Goal: Find specific page/section: Find specific page/section

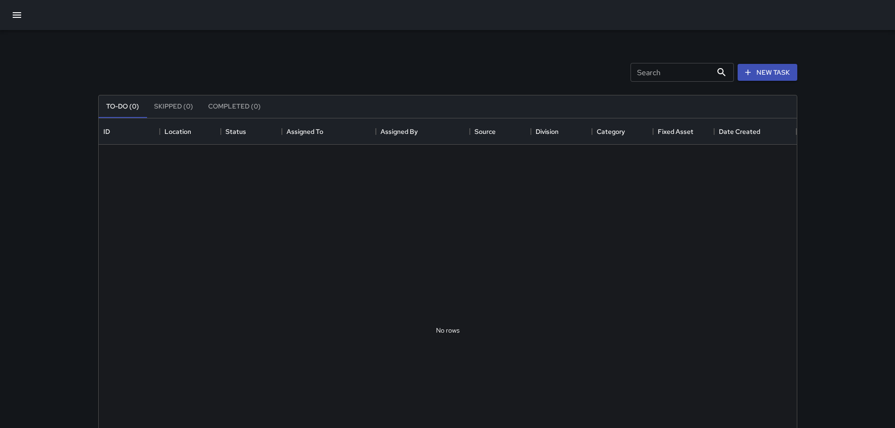
scroll to position [391, 691]
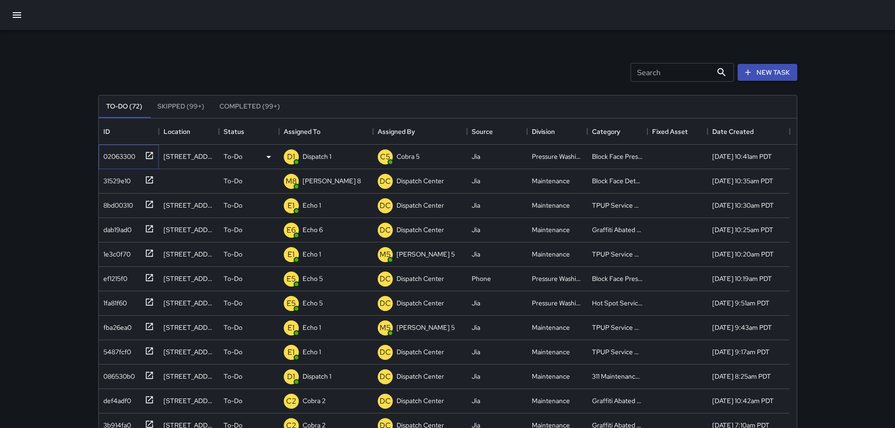
click at [147, 153] on icon at bounding box center [149, 155] width 9 height 9
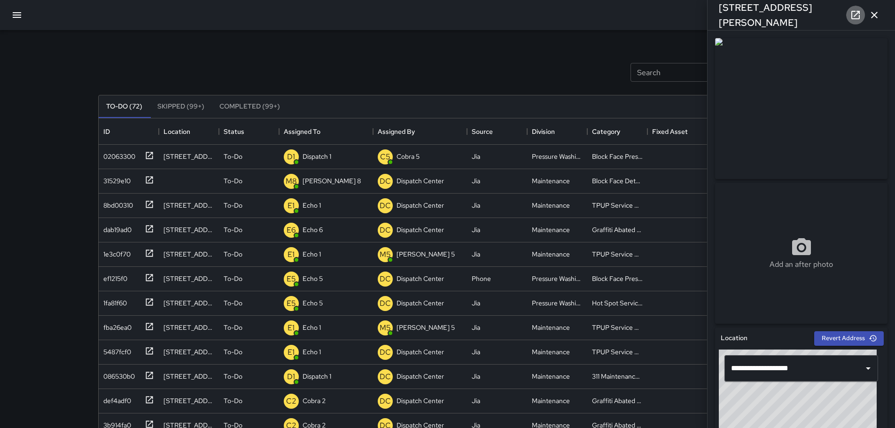
click at [854, 15] on icon at bounding box center [855, 14] width 11 height 11
click at [150, 325] on icon at bounding box center [149, 326] width 7 height 7
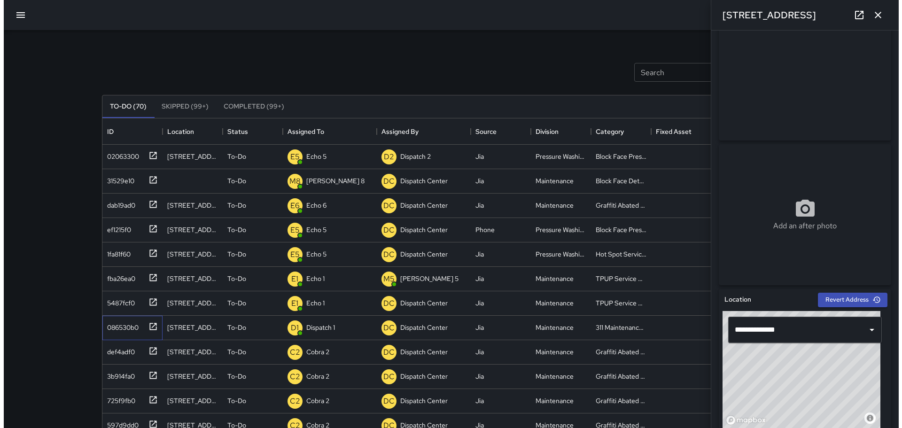
scroll to position [0, 0]
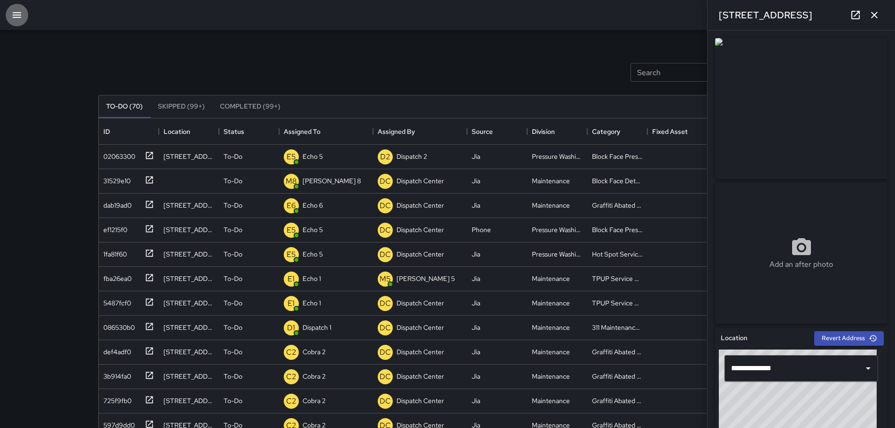
click at [16, 15] on icon "button" at bounding box center [17, 15] width 8 height 6
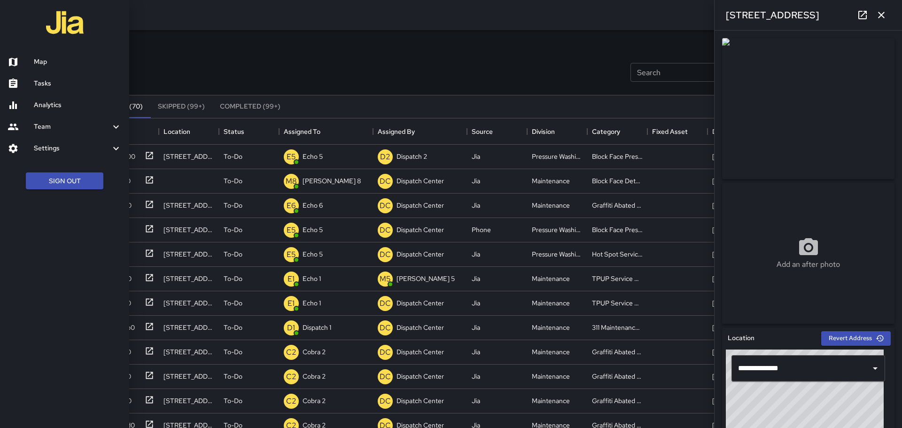
click at [44, 65] on h6 "Map" at bounding box center [78, 62] width 88 height 10
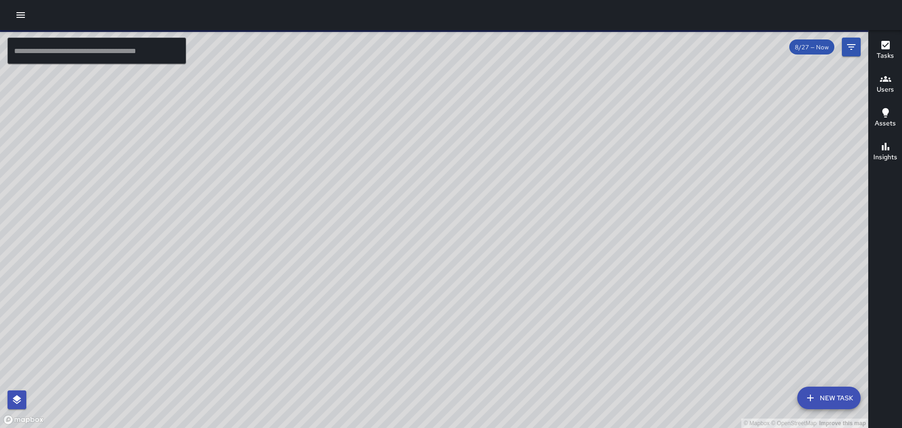
drag, startPoint x: 398, startPoint y: 237, endPoint x: 322, endPoint y: 286, distance: 91.1
click at [320, 295] on div "© Mapbox © OpenStreetMap Improve this map" at bounding box center [434, 229] width 868 height 398
drag, startPoint x: 421, startPoint y: 192, endPoint x: 447, endPoint y: 274, distance: 86.5
click at [447, 274] on div "© Mapbox © OpenStreetMap Improve this map" at bounding box center [434, 229] width 868 height 398
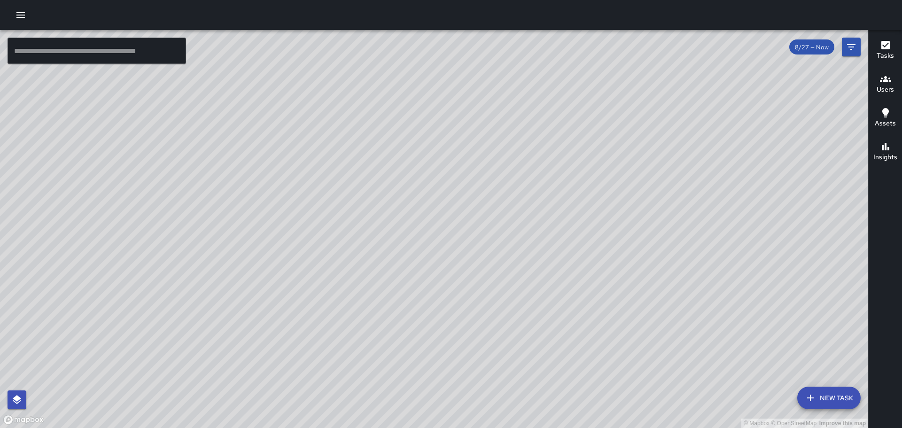
drag, startPoint x: 351, startPoint y: 201, endPoint x: 479, endPoint y: 398, distance: 234.7
click at [479, 398] on div "© Mapbox © OpenStreetMap Improve this map" at bounding box center [434, 229] width 868 height 398
drag, startPoint x: 346, startPoint y: 161, endPoint x: 385, endPoint y: 334, distance: 177.3
click at [399, 391] on div "© Mapbox © OpenStreetMap Improve this map" at bounding box center [434, 229] width 868 height 398
drag, startPoint x: 379, startPoint y: 137, endPoint x: 366, endPoint y: 265, distance: 128.4
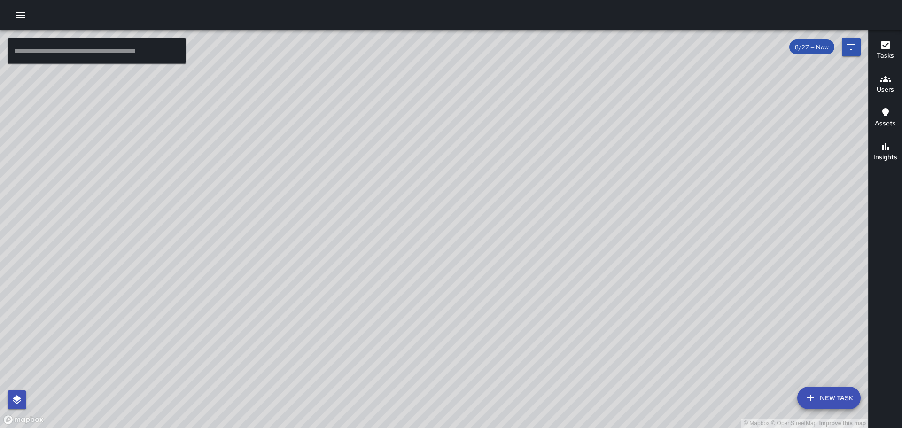
click at [366, 265] on div "© Mapbox © OpenStreetMap Improve this map" at bounding box center [434, 229] width 868 height 398
drag, startPoint x: 381, startPoint y: 160, endPoint x: 381, endPoint y: 184, distance: 24.4
click at [381, 184] on div "© Mapbox © OpenStreetMap Improve this map" at bounding box center [434, 229] width 868 height 398
drag, startPoint x: 347, startPoint y: 200, endPoint x: 424, endPoint y: 294, distance: 121.2
click at [424, 294] on div "© Mapbox © OpenStreetMap Improve this map" at bounding box center [434, 229] width 868 height 398
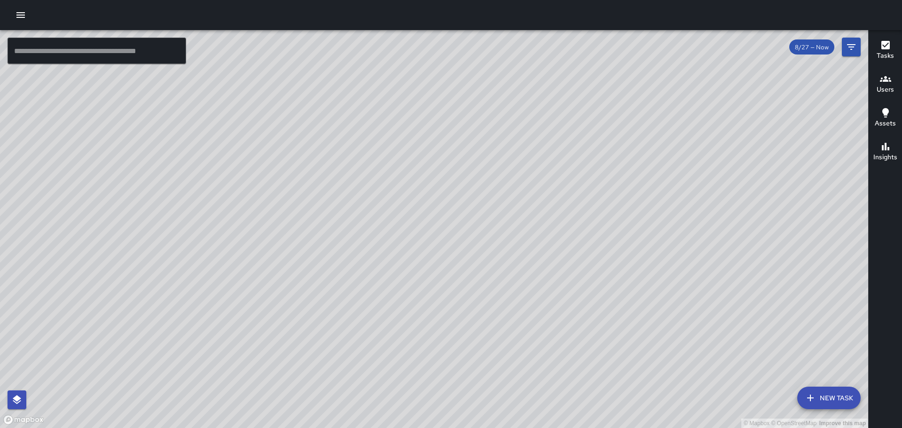
drag, startPoint x: 326, startPoint y: 209, endPoint x: 341, endPoint y: 244, distance: 38.6
click at [341, 244] on div "© Mapbox © OpenStreetMap Improve this map" at bounding box center [434, 229] width 868 height 398
drag, startPoint x: 597, startPoint y: 105, endPoint x: 561, endPoint y: -25, distance: 135.1
click at [561, 0] on html "© Mapbox © OpenStreetMap Improve this map ​ New Task 8/27 — Now Map Layers Task…" at bounding box center [451, 214] width 902 height 428
drag, startPoint x: 538, startPoint y: 366, endPoint x: 624, endPoint y: 211, distance: 177.7
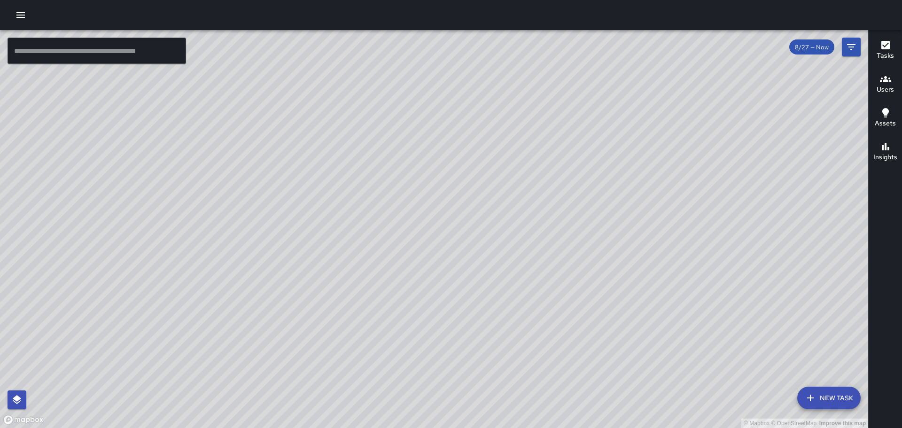
click at [624, 209] on div "© Mapbox © OpenStreetMap Improve this map" at bounding box center [434, 229] width 868 height 398
drag, startPoint x: 379, startPoint y: 106, endPoint x: 441, endPoint y: 285, distance: 189.3
click at [441, 285] on div "© Mapbox © OpenStreetMap Improve this map" at bounding box center [434, 229] width 868 height 398
drag, startPoint x: 465, startPoint y: 185, endPoint x: 454, endPoint y: 318, distance: 133.4
click at [454, 318] on div "© Mapbox © OpenStreetMap Improve this map" at bounding box center [434, 229] width 868 height 398
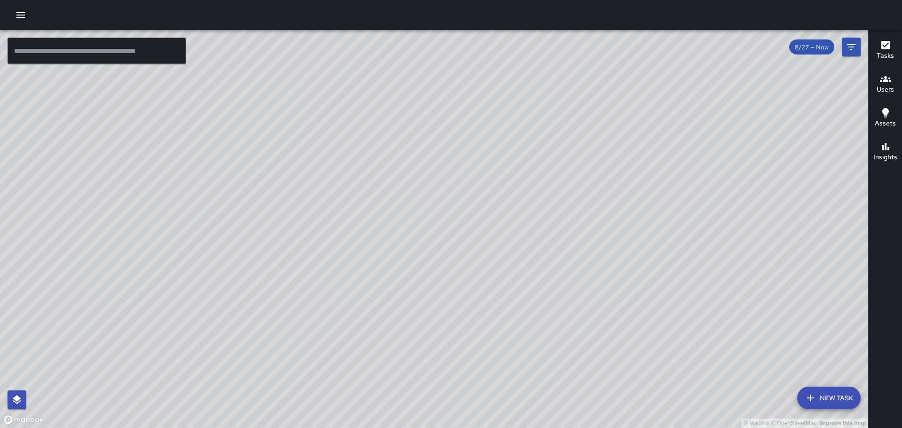
drag, startPoint x: 562, startPoint y: 271, endPoint x: 551, endPoint y: 290, distance: 22.6
click at [559, 289] on div "© Mapbox © OpenStreetMap Improve this map" at bounding box center [434, 229] width 868 height 398
drag, startPoint x: 427, startPoint y: 302, endPoint x: 379, endPoint y: 238, distance: 80.2
click at [379, 238] on div "© Mapbox © OpenStreetMap Improve this map" at bounding box center [434, 229] width 868 height 398
drag, startPoint x: 469, startPoint y: 197, endPoint x: 477, endPoint y: 293, distance: 96.2
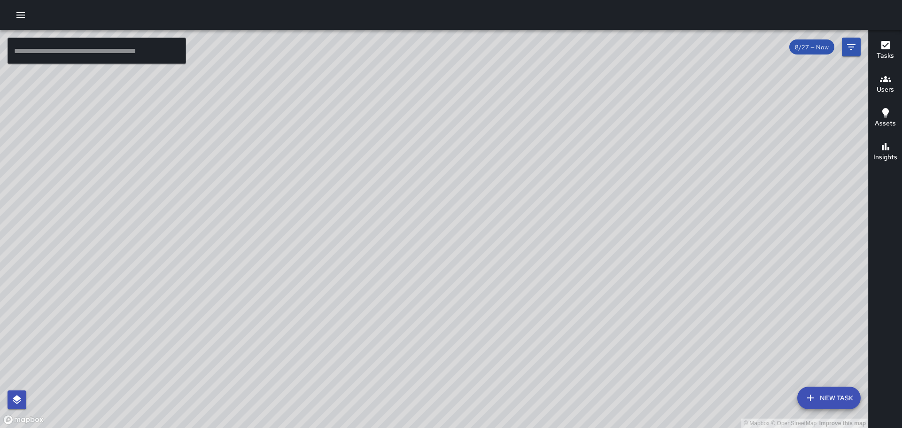
click at [477, 293] on div "© Mapbox © OpenStreetMap Improve this map" at bounding box center [434, 229] width 868 height 398
drag, startPoint x: 483, startPoint y: 136, endPoint x: 501, endPoint y: 296, distance: 160.2
click at [501, 296] on div "© Mapbox © OpenStreetMap Improve this map" at bounding box center [434, 229] width 868 height 398
drag, startPoint x: 595, startPoint y: 356, endPoint x: 604, endPoint y: 154, distance: 202.3
click at [604, 154] on div "© Mapbox © OpenStreetMap Improve this map" at bounding box center [434, 229] width 868 height 398
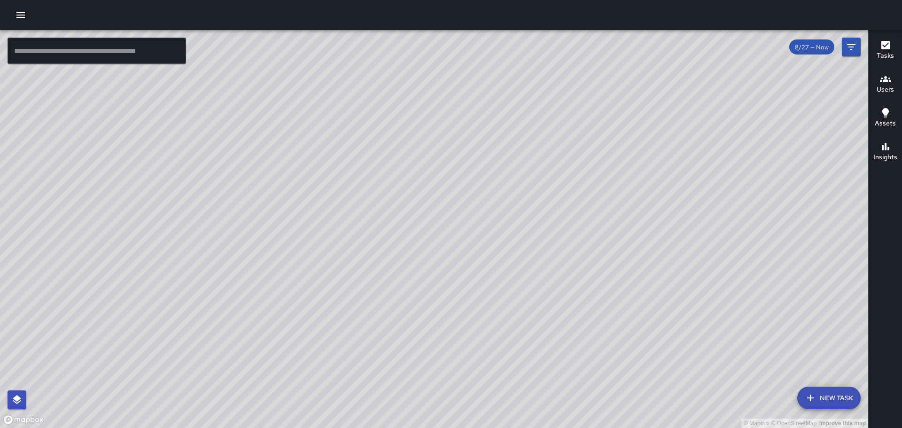
drag, startPoint x: 497, startPoint y: 365, endPoint x: 523, endPoint y: 258, distance: 110.2
click at [522, 258] on div "© Mapbox © OpenStreetMap Improve this map" at bounding box center [434, 229] width 868 height 398
click at [491, 185] on div "© Mapbox © OpenStreetMap Improve this map" at bounding box center [434, 229] width 868 height 398
drag, startPoint x: 540, startPoint y: 142, endPoint x: 563, endPoint y: 382, distance: 241.2
click at [563, 382] on div "© Mapbox © OpenStreetMap Improve this map" at bounding box center [434, 229] width 868 height 398
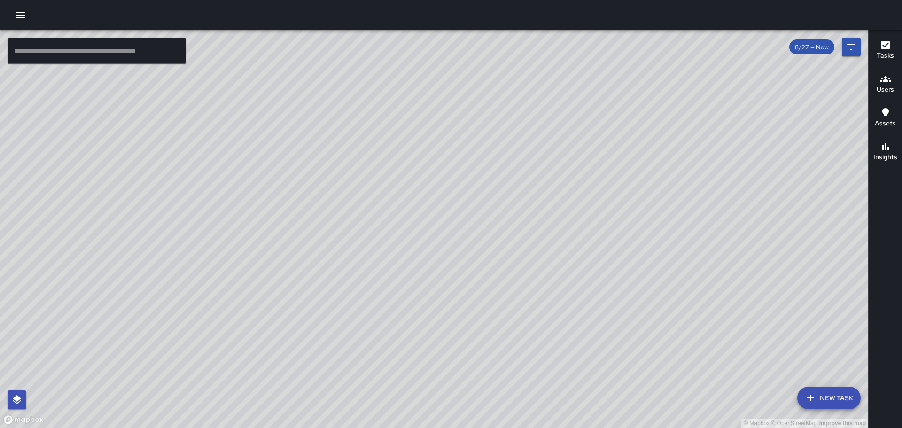
drag, startPoint x: 558, startPoint y: 182, endPoint x: 529, endPoint y: 256, distance: 79.8
click at [529, 256] on div "© Mapbox © OpenStreetMap Improve this map" at bounding box center [434, 229] width 868 height 398
click at [16, 14] on icon "button" at bounding box center [20, 14] width 11 height 11
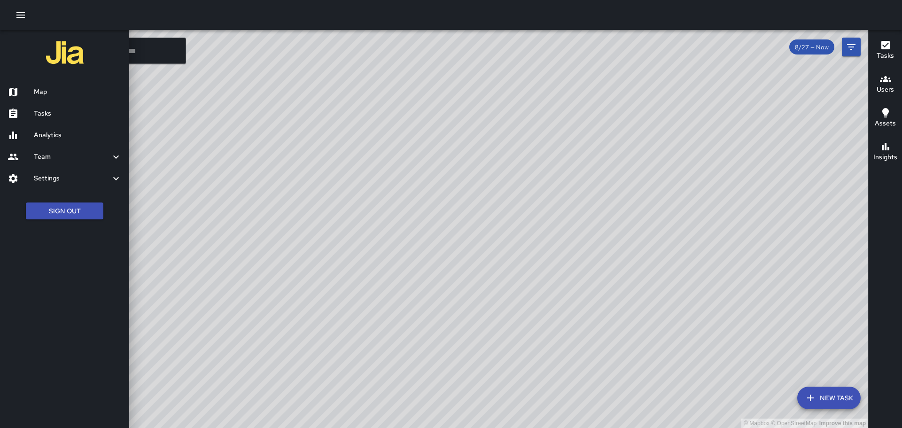
click at [48, 96] on h6 "Map" at bounding box center [78, 92] width 88 height 10
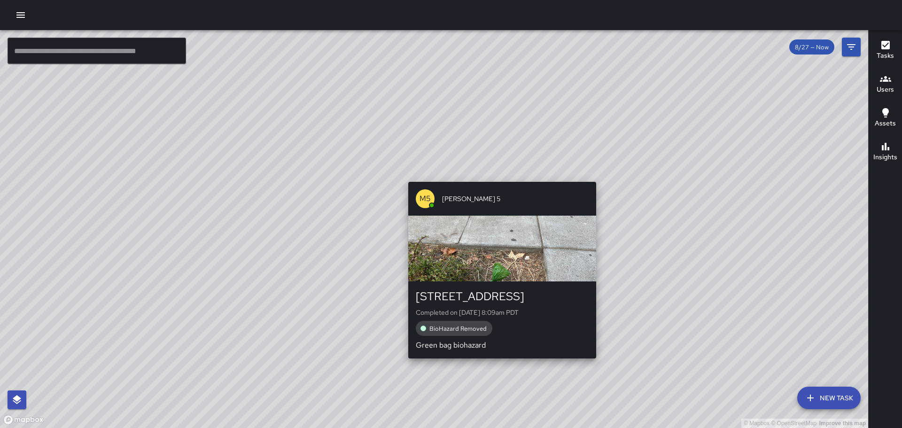
drag, startPoint x: 597, startPoint y: 142, endPoint x: 498, endPoint y: 178, distance: 105.2
click at [498, 178] on div "© Mapbox © OpenStreetMap Improve this map M5 [PERSON_NAME] [STREET_ADDRESS] Com…" at bounding box center [434, 229] width 868 height 398
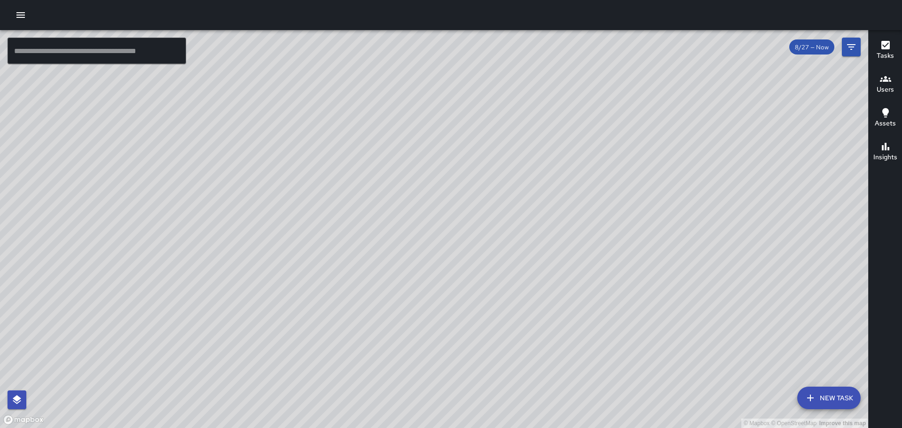
drag, startPoint x: 234, startPoint y: 353, endPoint x: 298, endPoint y: 235, distance: 134.1
click at [298, 235] on div "© Mapbox © OpenStreetMap Improve this map" at bounding box center [434, 229] width 868 height 398
drag, startPoint x: 291, startPoint y: 347, endPoint x: 459, endPoint y: 235, distance: 201.6
click at [459, 235] on div "© Mapbox © OpenStreetMap Improve this map" at bounding box center [434, 229] width 868 height 398
drag, startPoint x: 359, startPoint y: 211, endPoint x: 506, endPoint y: 227, distance: 147.5
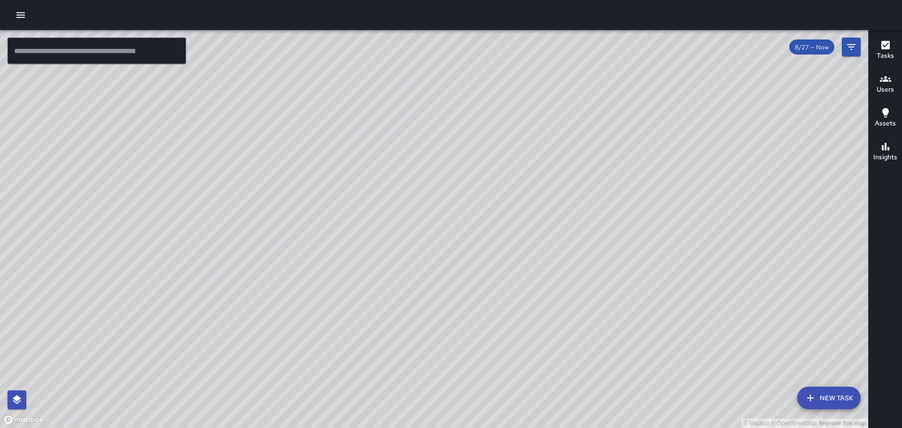
click at [506, 227] on div "© Mapbox © OpenStreetMap Improve this map" at bounding box center [434, 229] width 868 height 398
drag, startPoint x: 305, startPoint y: 196, endPoint x: 417, endPoint y: 169, distance: 115.0
click at [417, 169] on div "© Mapbox © OpenStreetMap Improve this map" at bounding box center [434, 229] width 868 height 398
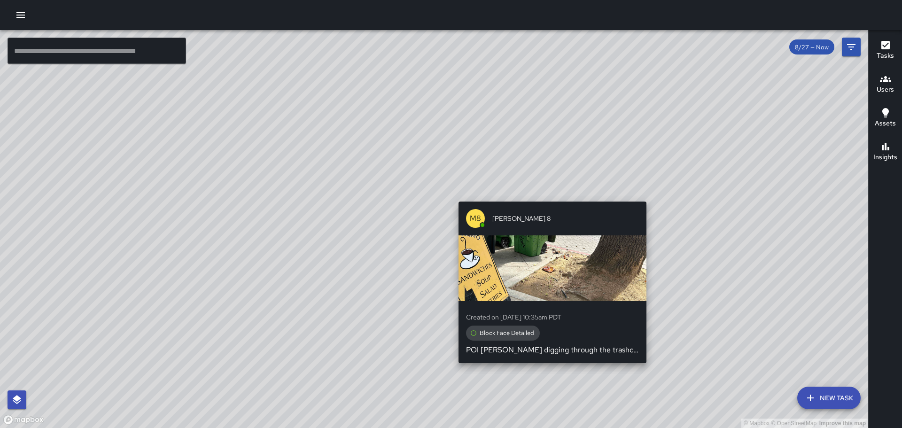
click at [550, 199] on div "M8 [PERSON_NAME] 8 Created on [DATE] 10:35am PDT Block Face Detailed POI [PERSO…" at bounding box center [552, 282] width 195 height 169
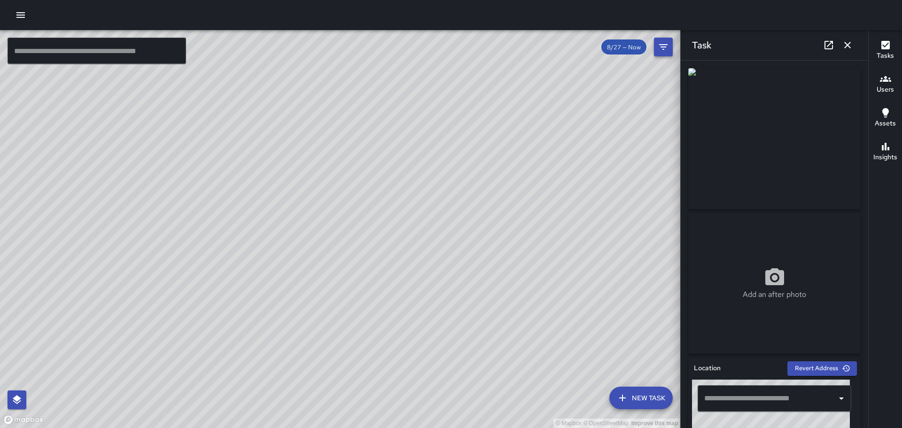
click at [845, 44] on icon "button" at bounding box center [847, 44] width 11 height 11
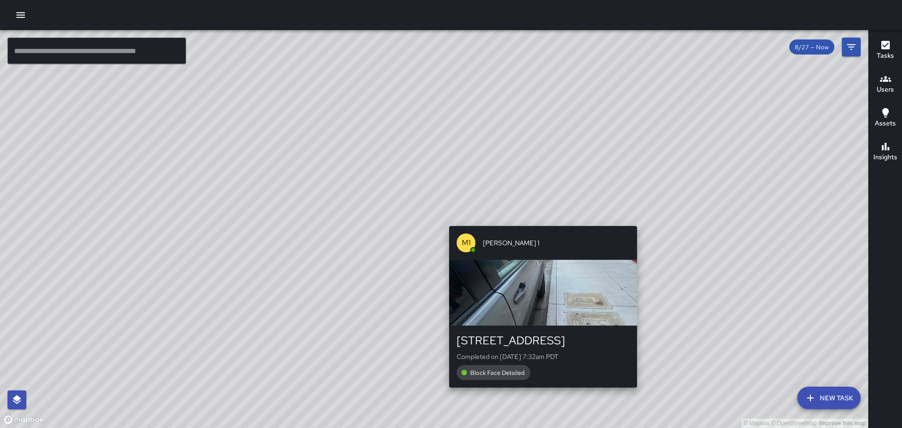
drag, startPoint x: 626, startPoint y: 93, endPoint x: 535, endPoint y: 205, distance: 145.0
click at [536, 211] on div "© Mapbox © OpenStreetMap Improve this map M1 [PERSON_NAME] 1 [STREET_ADDRESS] C…" at bounding box center [434, 229] width 868 height 398
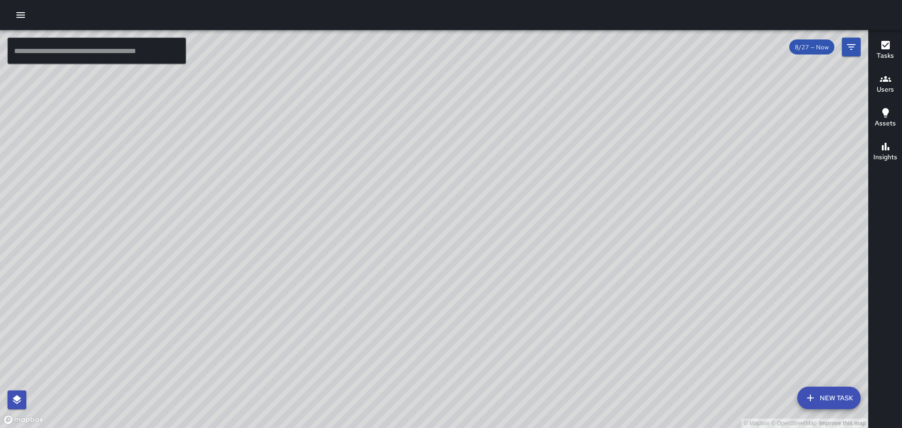
drag, startPoint x: 479, startPoint y: 229, endPoint x: 440, endPoint y: 148, distance: 89.5
click at [440, 148] on div "© Mapbox © OpenStreetMap Improve this map" at bounding box center [434, 229] width 868 height 398
drag, startPoint x: 487, startPoint y: 117, endPoint x: 412, endPoint y: 279, distance: 178.1
click at [412, 279] on div "© Mapbox © OpenStreetMap Improve this map" at bounding box center [434, 229] width 868 height 398
drag, startPoint x: 500, startPoint y: 306, endPoint x: 685, endPoint y: 206, distance: 210.0
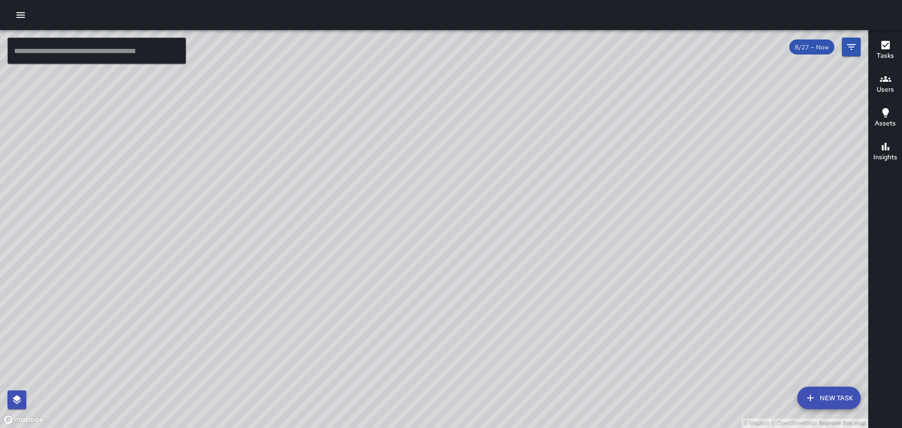
click at [688, 203] on div "© Mapbox © OpenStreetMap Improve this map" at bounding box center [434, 229] width 868 height 398
drag, startPoint x: 538, startPoint y: 305, endPoint x: 549, endPoint y: 309, distance: 12.0
click at [541, 340] on div "© Mapbox © OpenStreetMap Improve this map" at bounding box center [434, 229] width 868 height 398
drag, startPoint x: 683, startPoint y: 181, endPoint x: 632, endPoint y: 300, distance: 128.8
click at [633, 302] on div "© Mapbox © OpenStreetMap Improve this map" at bounding box center [434, 229] width 868 height 398
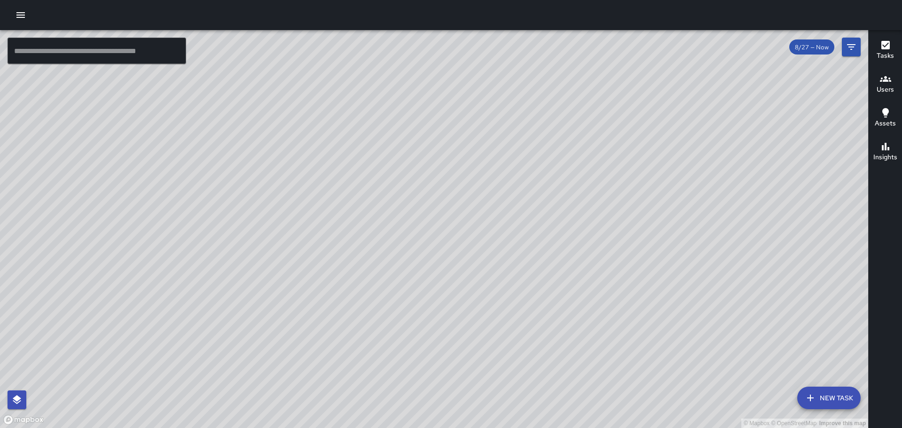
click at [20, 14] on icon "button" at bounding box center [20, 14] width 11 height 11
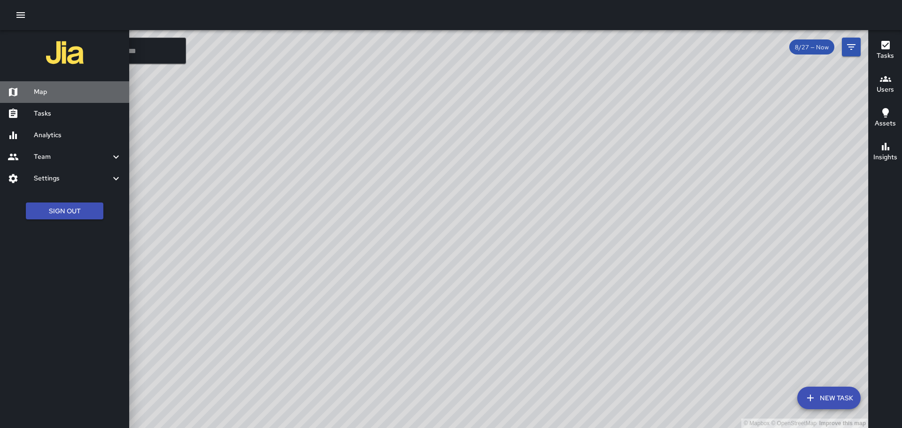
click at [40, 92] on h6 "Map" at bounding box center [78, 92] width 88 height 10
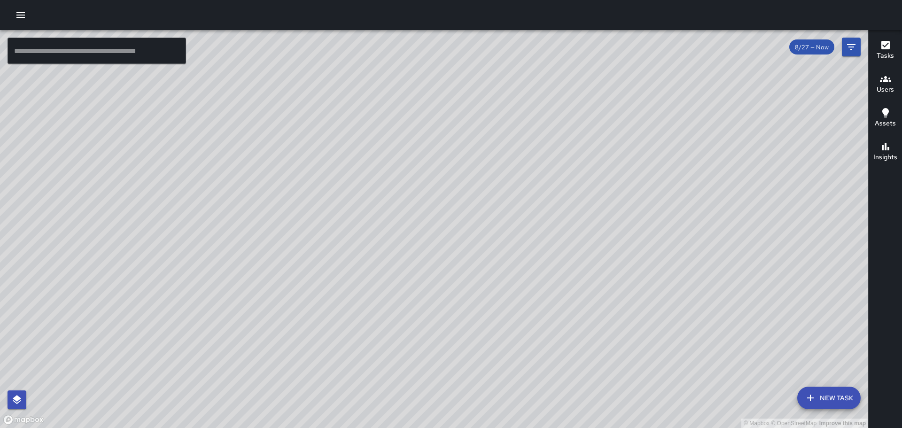
drag, startPoint x: 702, startPoint y: 121, endPoint x: 228, endPoint y: 263, distance: 494.1
click at [136, 300] on div "© Mapbox © OpenStreetMap Improve this map" at bounding box center [434, 229] width 868 height 398
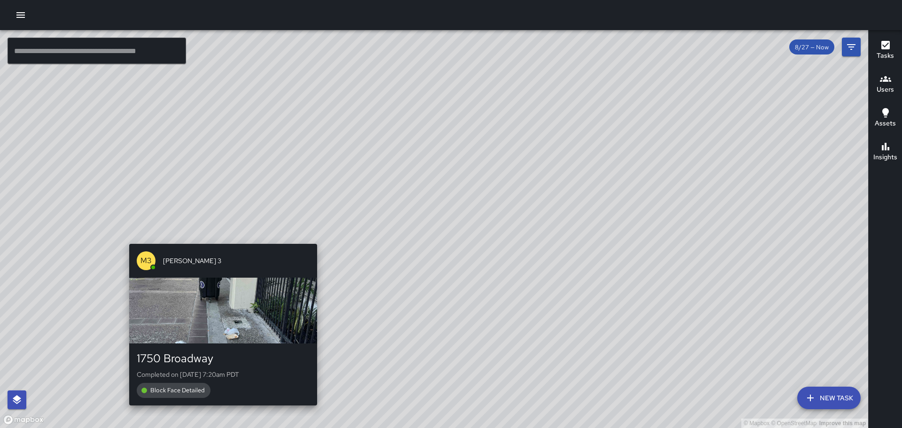
drag, startPoint x: 448, startPoint y: 104, endPoint x: 234, endPoint y: 232, distance: 248.7
click at [217, 239] on div "© Mapbox © OpenStreetMap Improve this map M3 [PERSON_NAME] 3 1750 Broadway Comp…" at bounding box center [434, 229] width 868 height 398
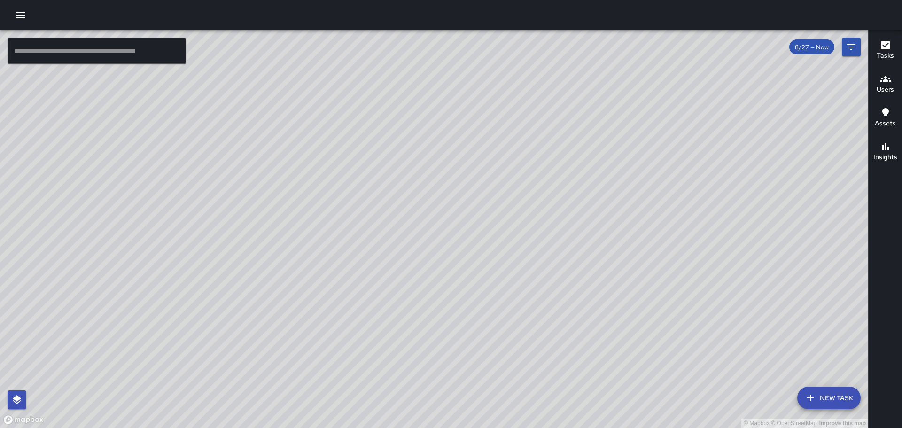
drag, startPoint x: 267, startPoint y: 348, endPoint x: 399, endPoint y: 170, distance: 221.3
click at [403, 148] on div "© Mapbox © OpenStreetMap Improve this map" at bounding box center [434, 229] width 868 height 398
drag, startPoint x: 290, startPoint y: 325, endPoint x: 320, endPoint y: 329, distance: 29.9
click at [320, 329] on div "© Mapbox © OpenStreetMap Improve this map" at bounding box center [434, 229] width 868 height 398
drag, startPoint x: 310, startPoint y: 140, endPoint x: 360, endPoint y: 346, distance: 212.2
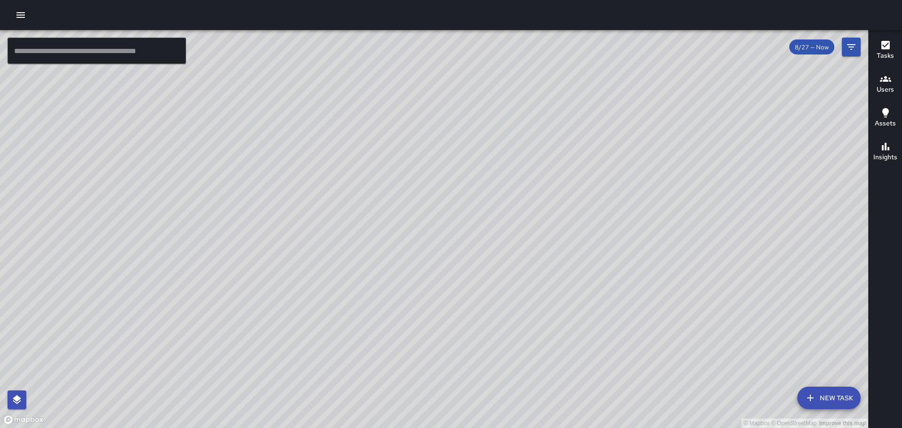
click at [360, 346] on div "© Mapbox © OpenStreetMap Improve this map" at bounding box center [434, 229] width 868 height 398
drag, startPoint x: 320, startPoint y: 143, endPoint x: 308, endPoint y: 243, distance: 100.7
click at [308, 243] on div "© Mapbox © OpenStreetMap Improve this map" at bounding box center [434, 229] width 868 height 398
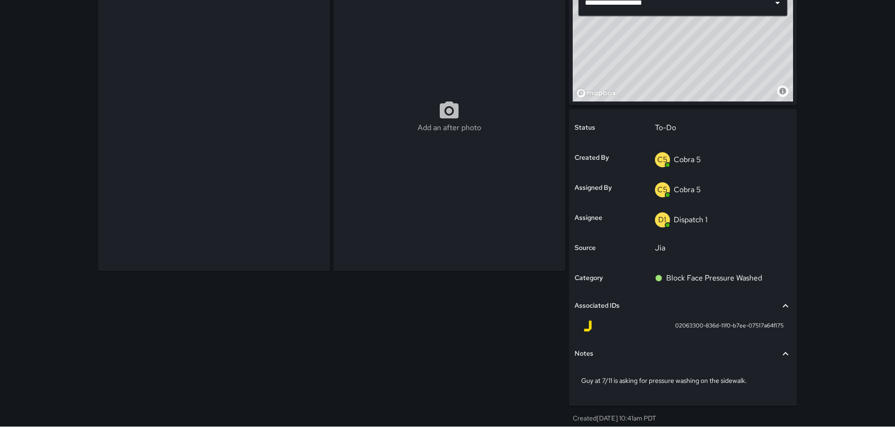
scroll to position [105, 0]
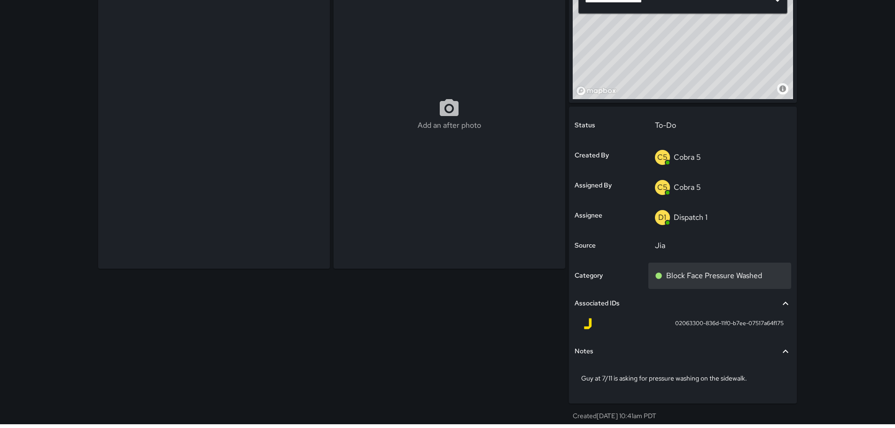
click at [700, 276] on p "Block Face Pressure Washed" at bounding box center [714, 275] width 96 height 11
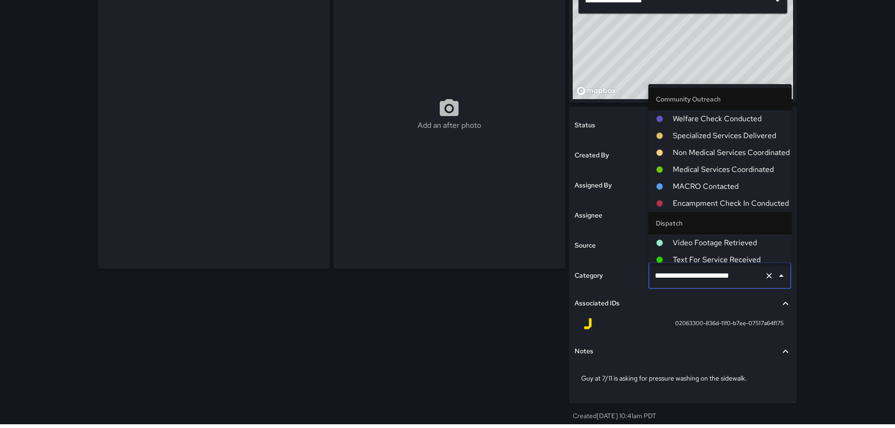
scroll to position [812, 0]
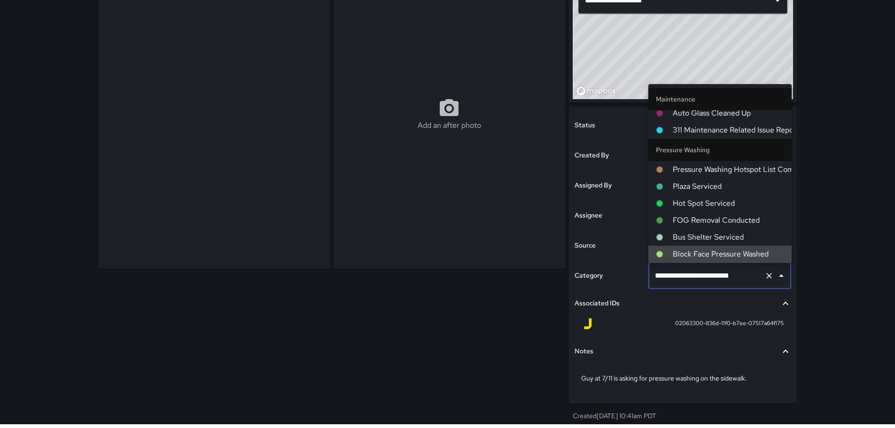
click at [700, 276] on input "**********" at bounding box center [707, 276] width 109 height 18
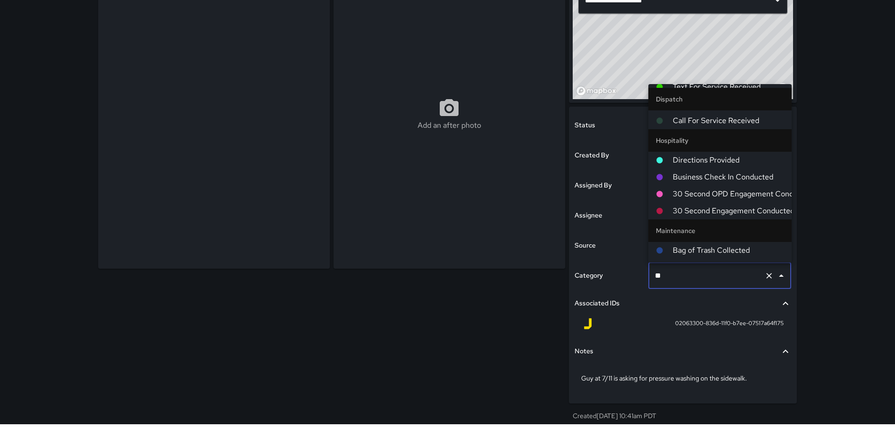
scroll to position [0, 0]
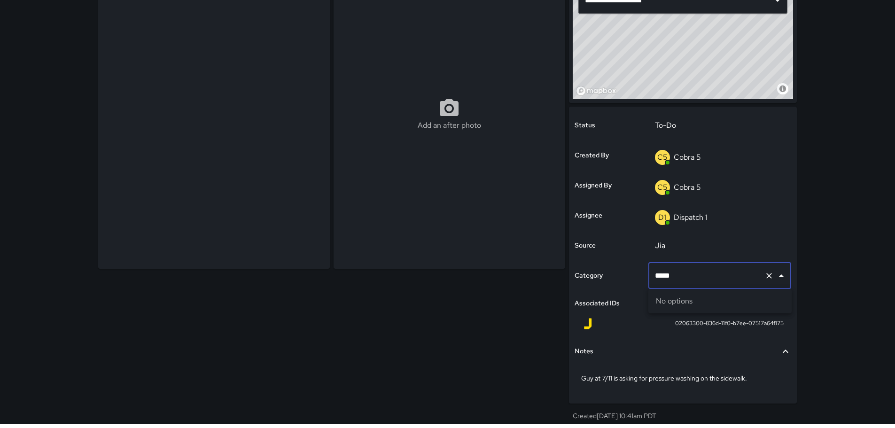
type input "******"
click at [764, 275] on button "Clear" at bounding box center [769, 275] width 13 height 13
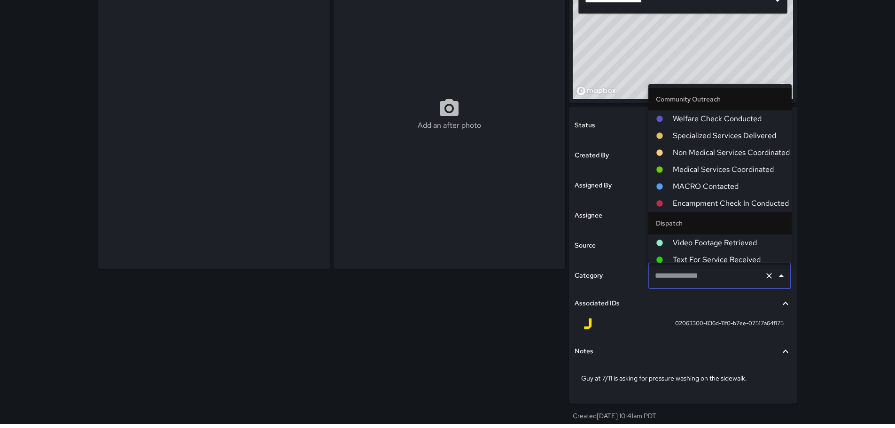
scroll to position [812, 0]
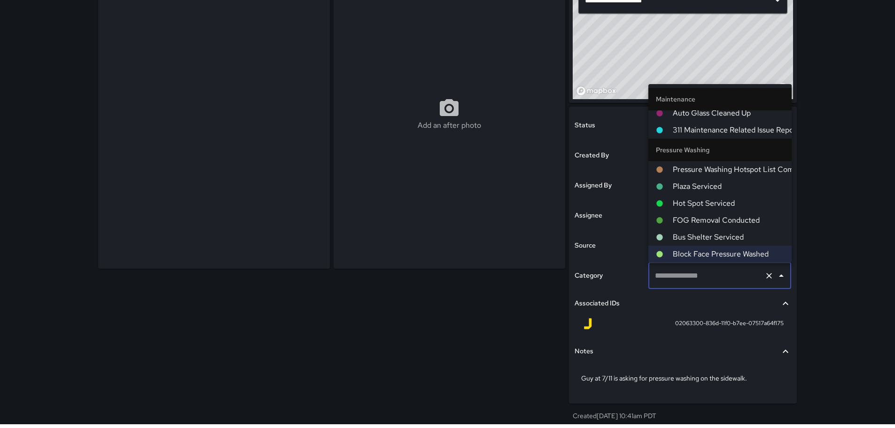
click at [853, 220] on div "**********" at bounding box center [447, 160] width 895 height 530
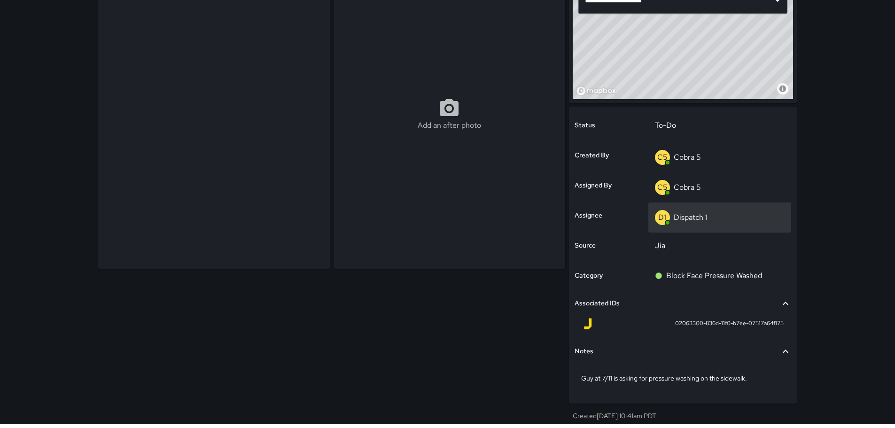
click at [699, 214] on p "Dispatch 1" at bounding box center [691, 217] width 34 height 10
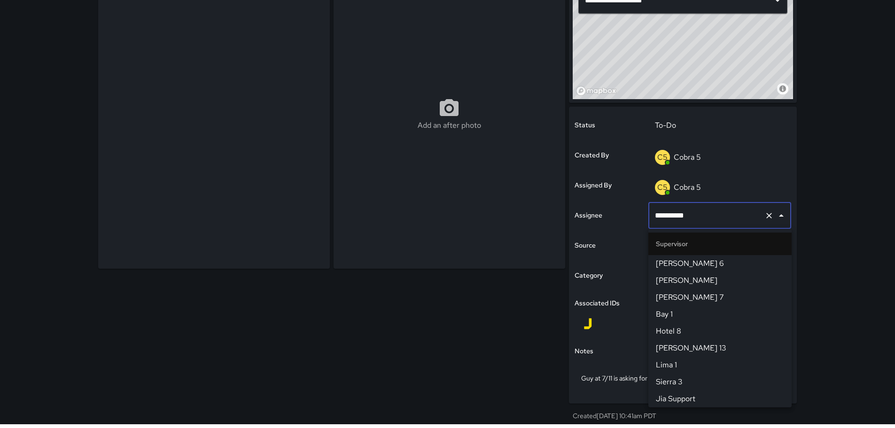
scroll to position [626, 0]
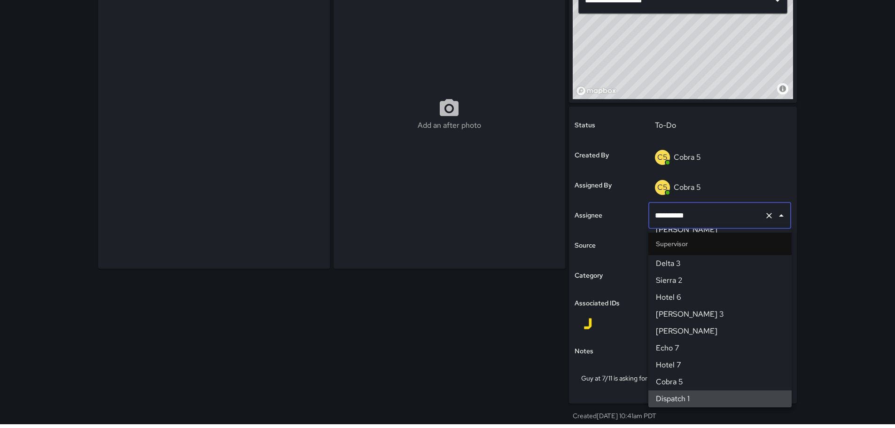
click at [699, 214] on input "**********" at bounding box center [707, 216] width 109 height 18
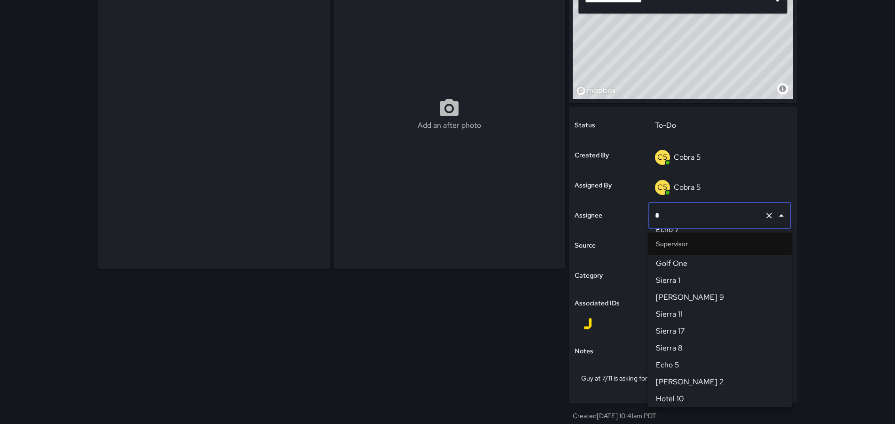
scroll to position [0, 0]
type input "******"
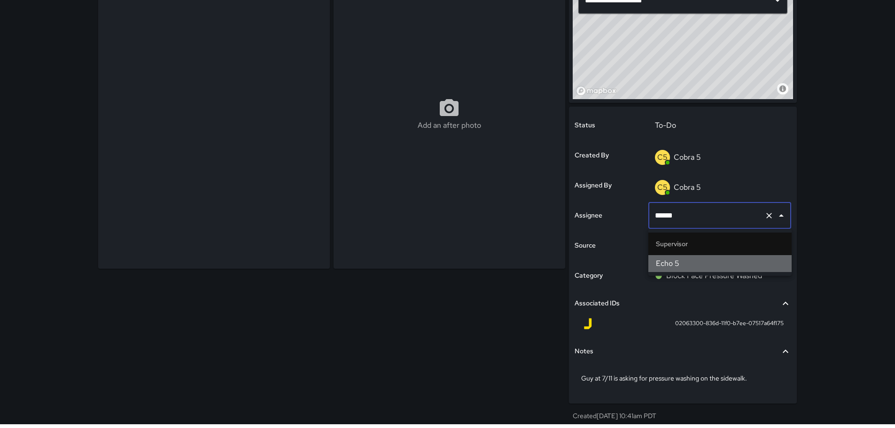
click at [674, 265] on span "Echo 5" at bounding box center [720, 263] width 128 height 11
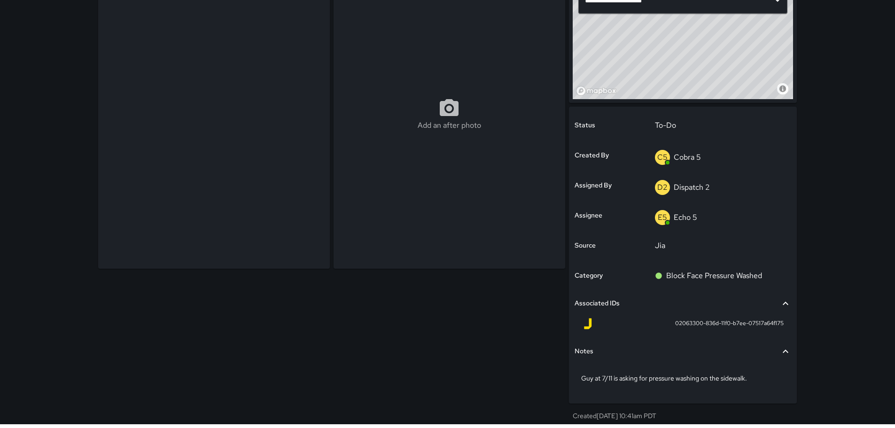
click at [851, 167] on div "**********" at bounding box center [447, 160] width 895 height 530
